Goal: Information Seeking & Learning: Learn about a topic

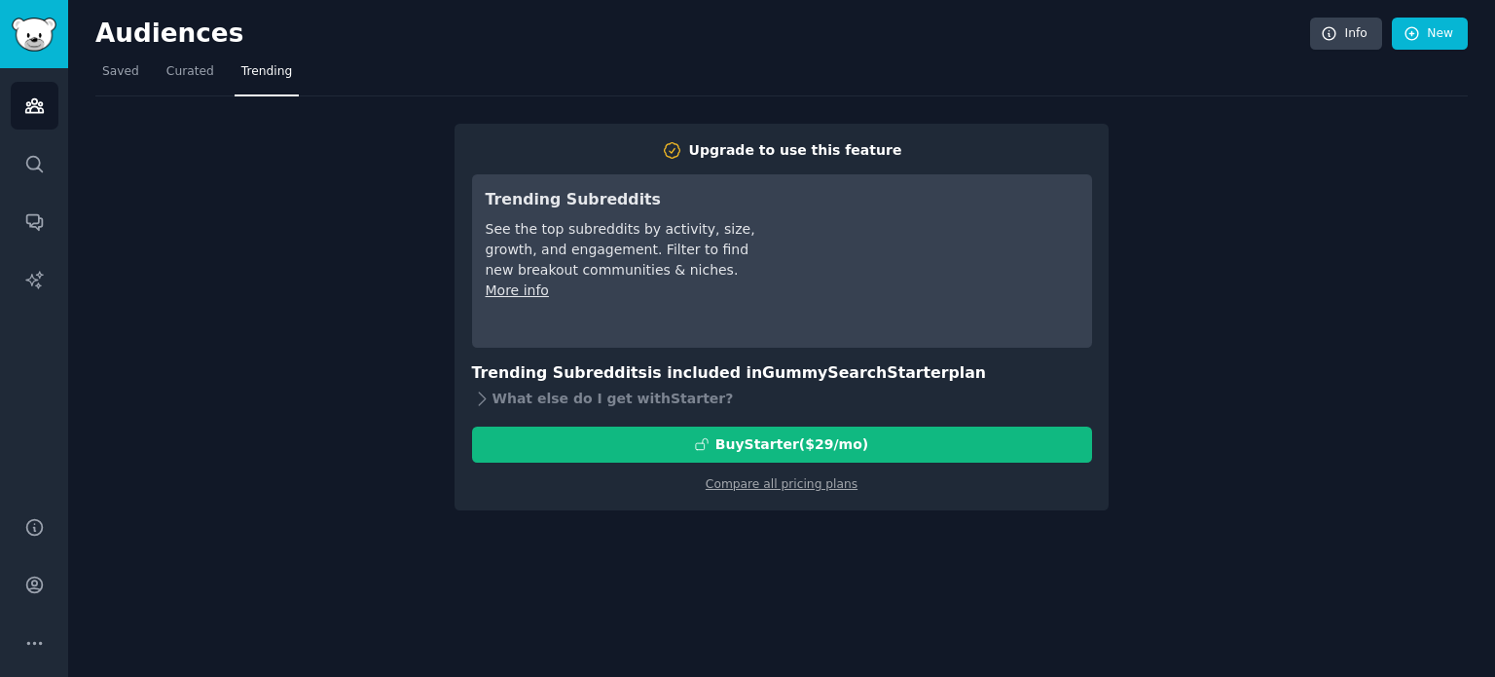
drag, startPoint x: 0, startPoint y: 0, endPoint x: 1377, endPoint y: 425, distance: 1441.5
click at [1377, 425] on div "Upgrade to use this feature Trending Subreddits See the top subreddits by activ…" at bounding box center [781, 303] width 1372 height 414
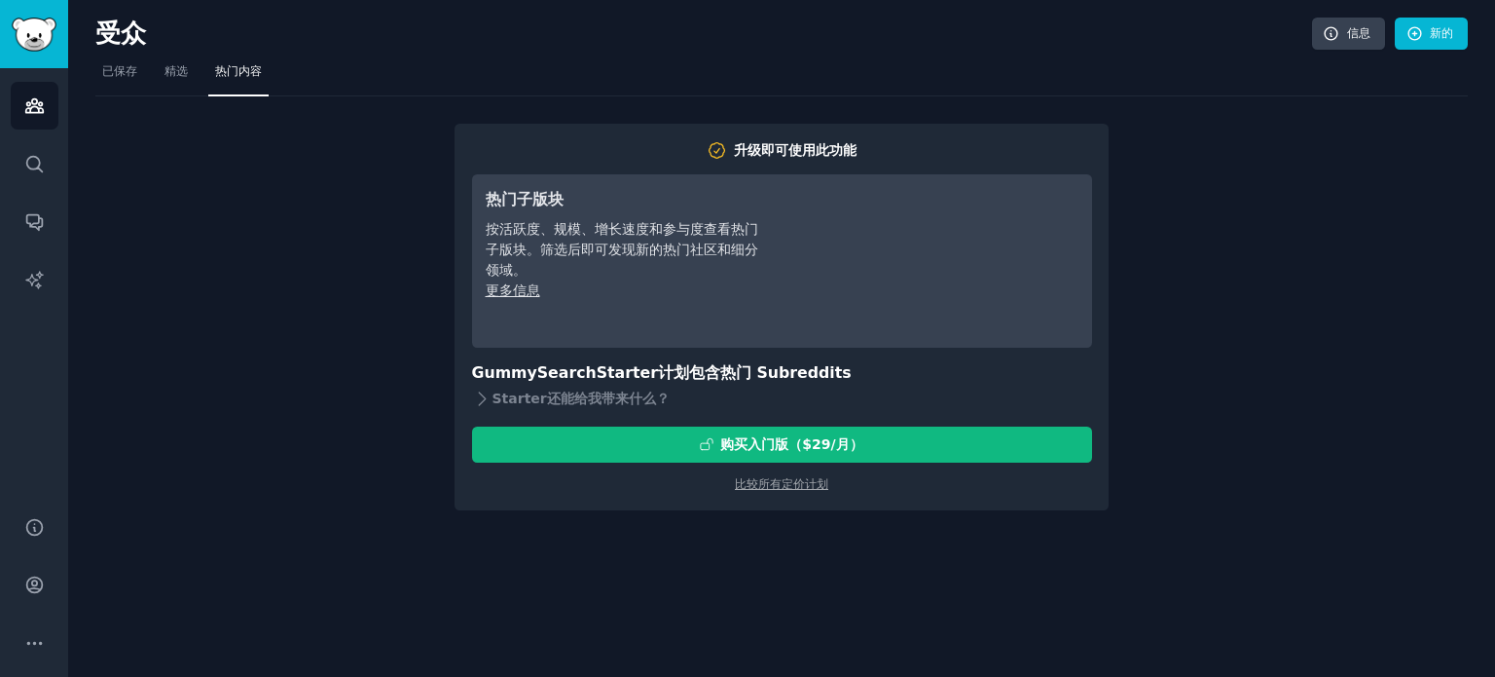
click at [327, 492] on div "升级即可使用此功能 热门子版块 按活跃度、规模、增长速度和参与度查看热门子版块。筛选后即可发现新的热门社区和细分领域。 更多信息 GummySearch St…" at bounding box center [781, 303] width 1372 height 414
click at [43, 653] on button "更多的" at bounding box center [35, 643] width 48 height 48
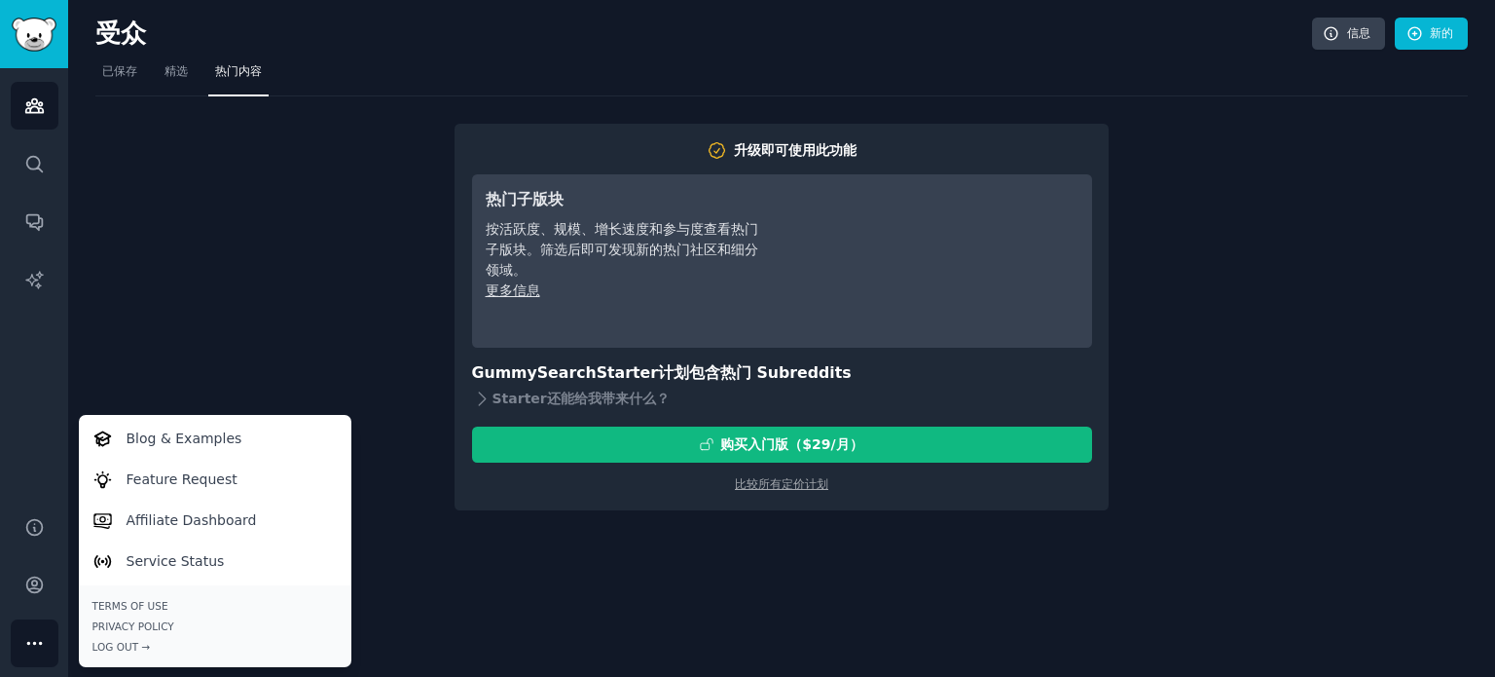
click at [241, 298] on div "升级即可使用此功能 热门子版块 按活跃度、规模、增长速度和参与度查看热门子版块。筛选后即可发现新的热门社区和细分领域。 更多信息 GummySearch St…" at bounding box center [781, 303] width 1372 height 414
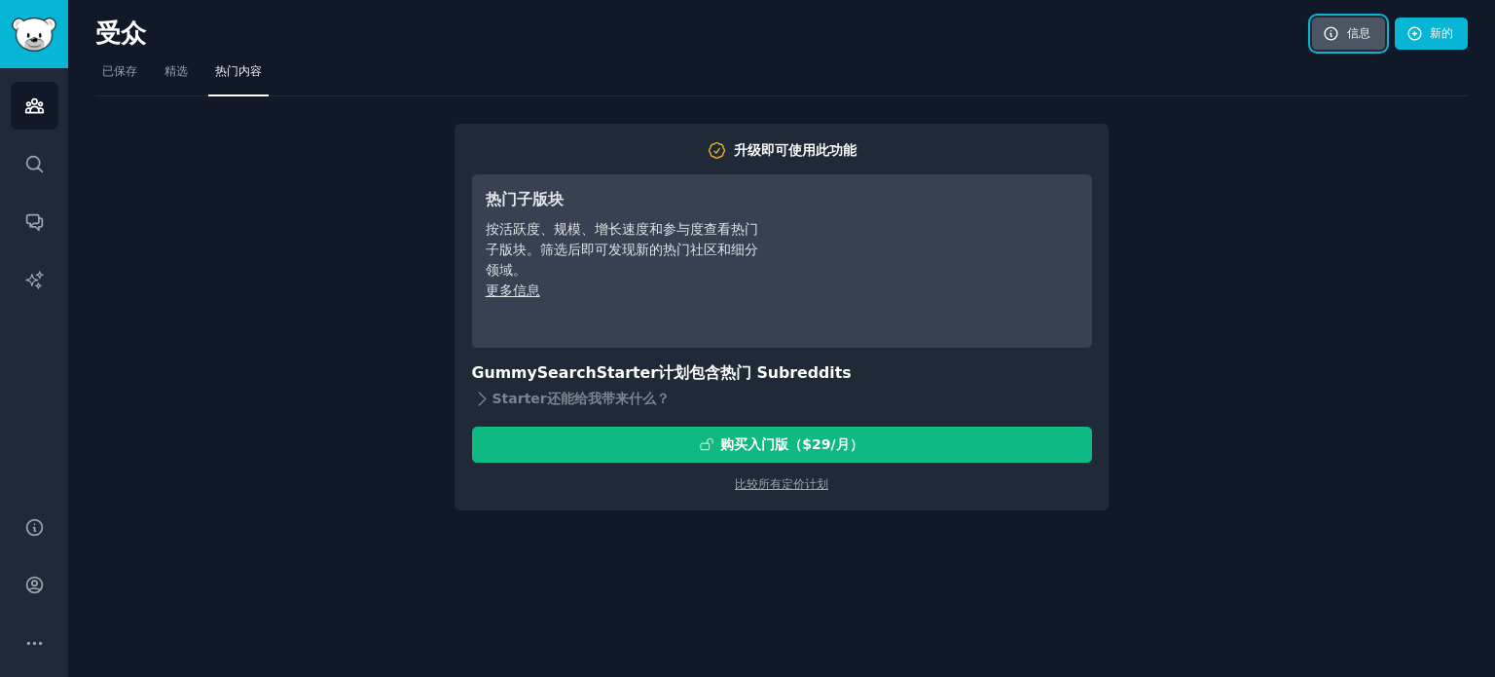
click at [1335, 35] on icon at bounding box center [1331, 33] width 13 height 13
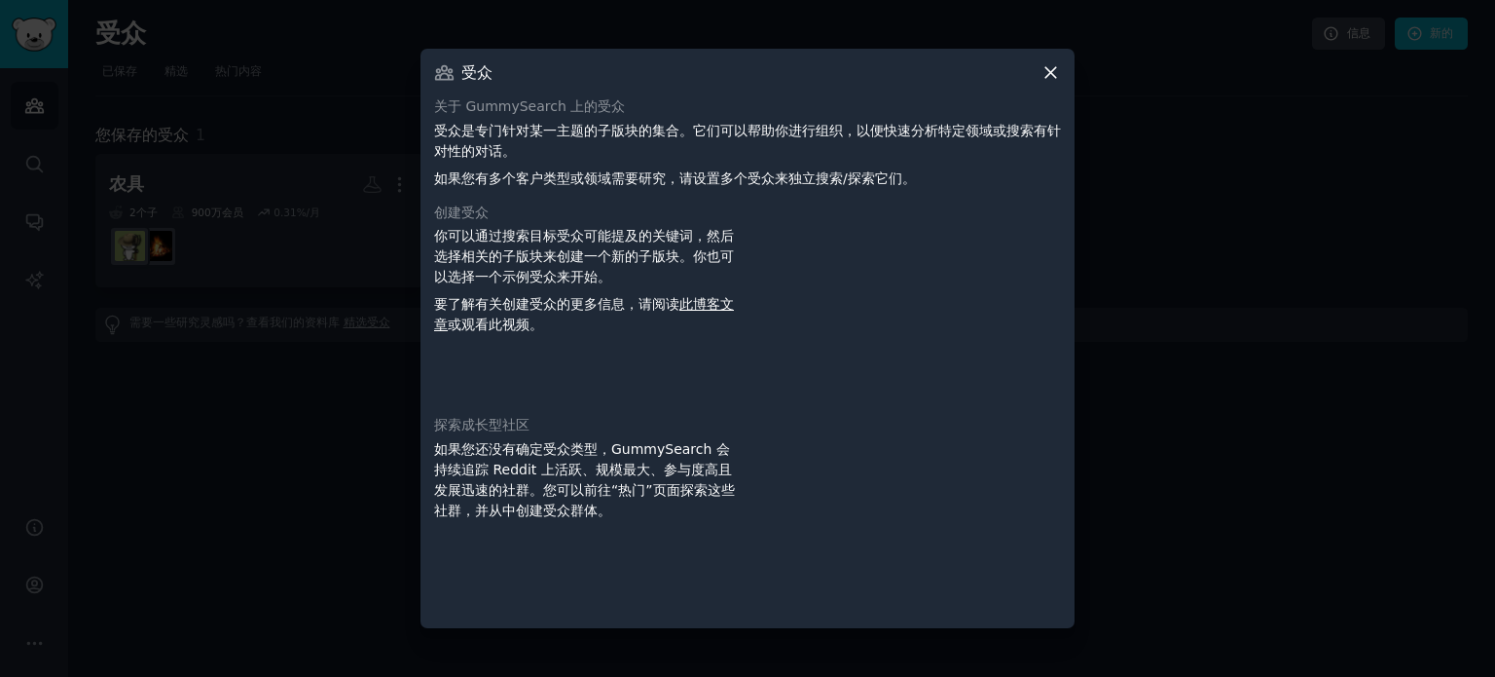
click at [1044, 69] on icon at bounding box center [1051, 72] width 20 height 20
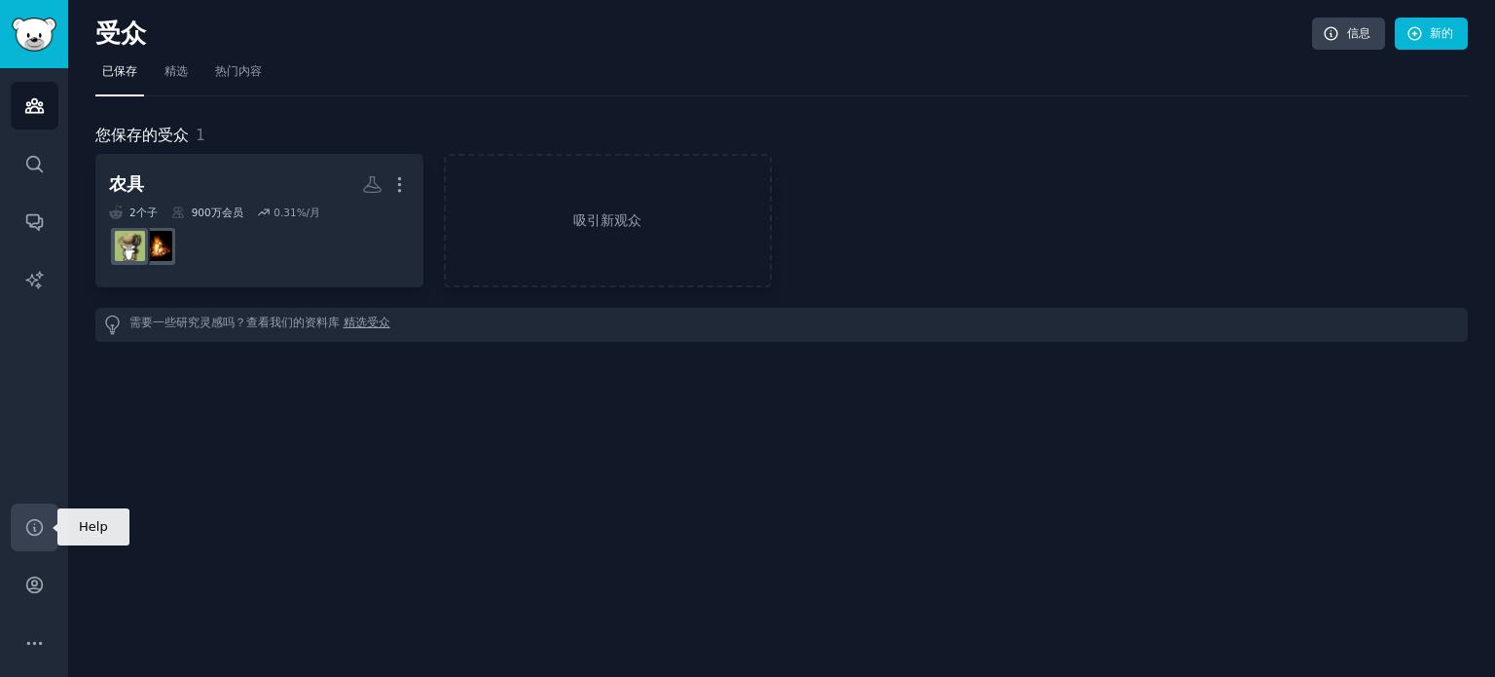
click at [35, 528] on icon "侧边栏" at bounding box center [34, 527] width 20 height 20
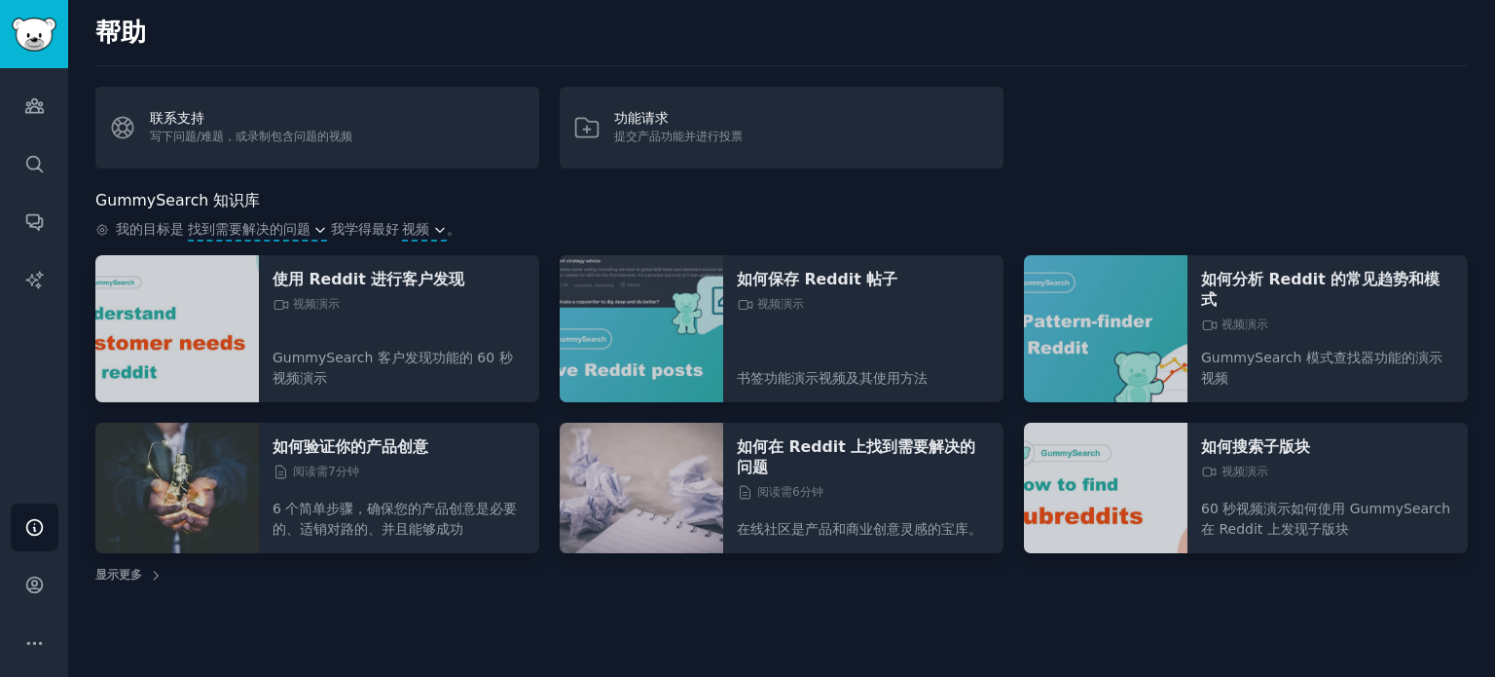
click at [341, 485] on p "6 个简单步骤，确保您的产品创意是必要的、适销对路的、并且能够成功" at bounding box center [399, 512] width 253 height 55
click at [223, 452] on img at bounding box center [177, 487] width 164 height 131
